Goal: Task Accomplishment & Management: Manage account settings

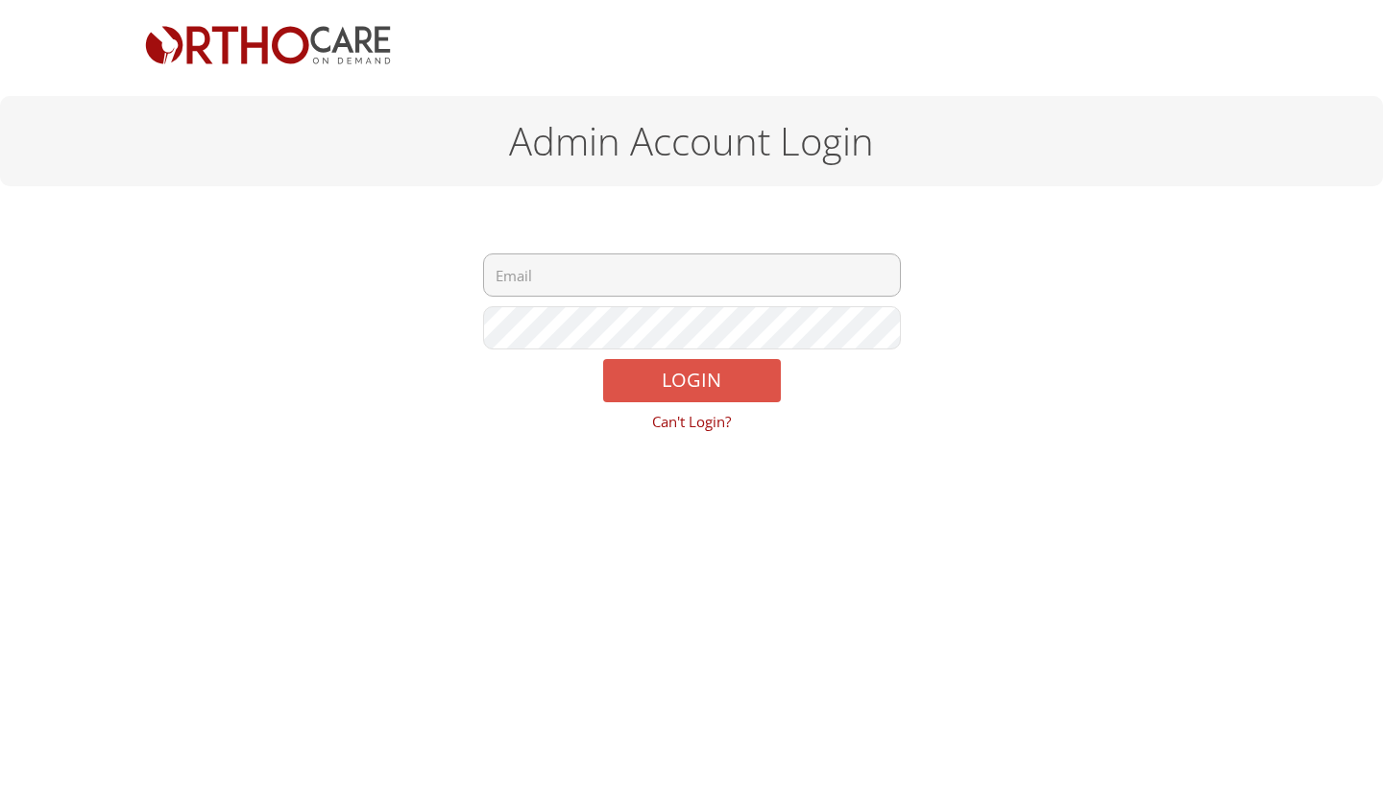
type input "tjgroganmd@orthocareondemand.com"
click at [690, 374] on button "LOGIN" at bounding box center [692, 380] width 178 height 43
